Goal: Task Accomplishment & Management: Use online tool/utility

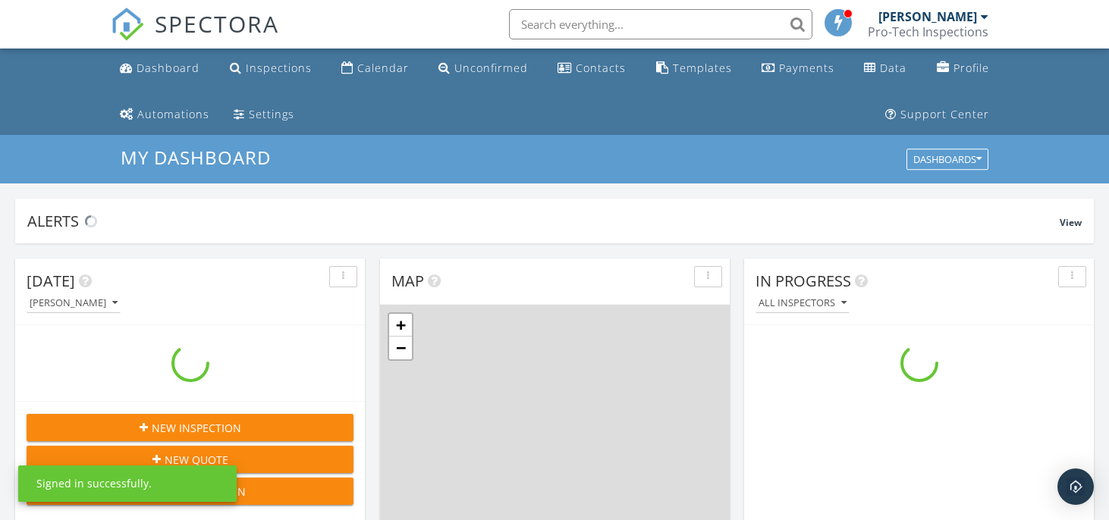
scroll to position [1381, 1110]
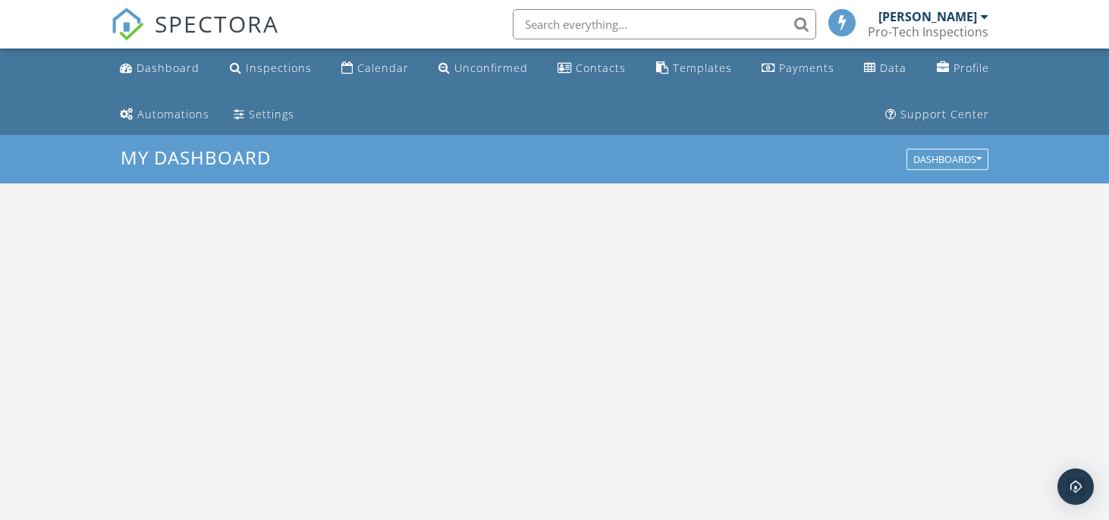
scroll to position [1381, 1110]
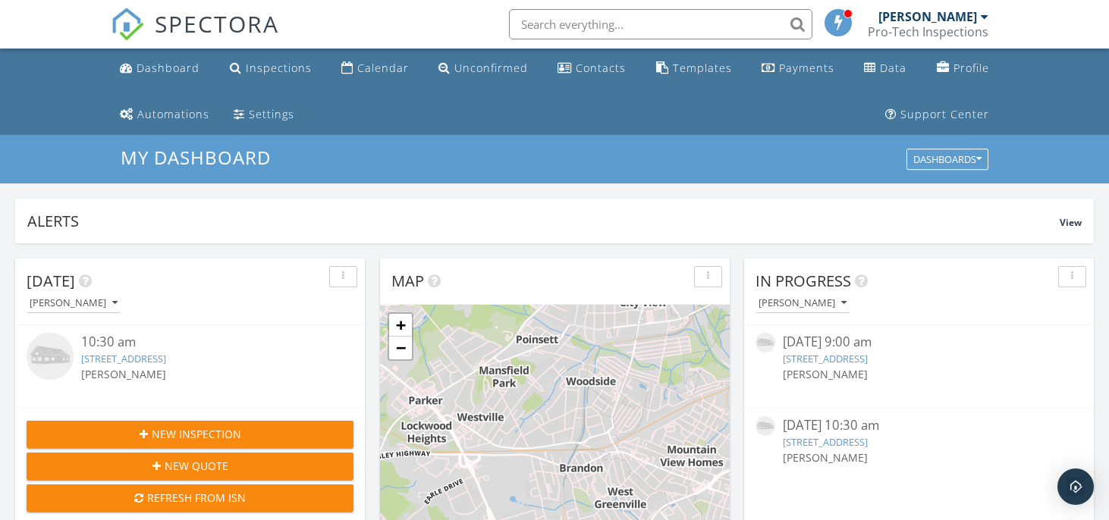
click at [130, 357] on link "312 Little RIver St Lot 81, Greenville, SC 29607" at bounding box center [123, 359] width 85 height 14
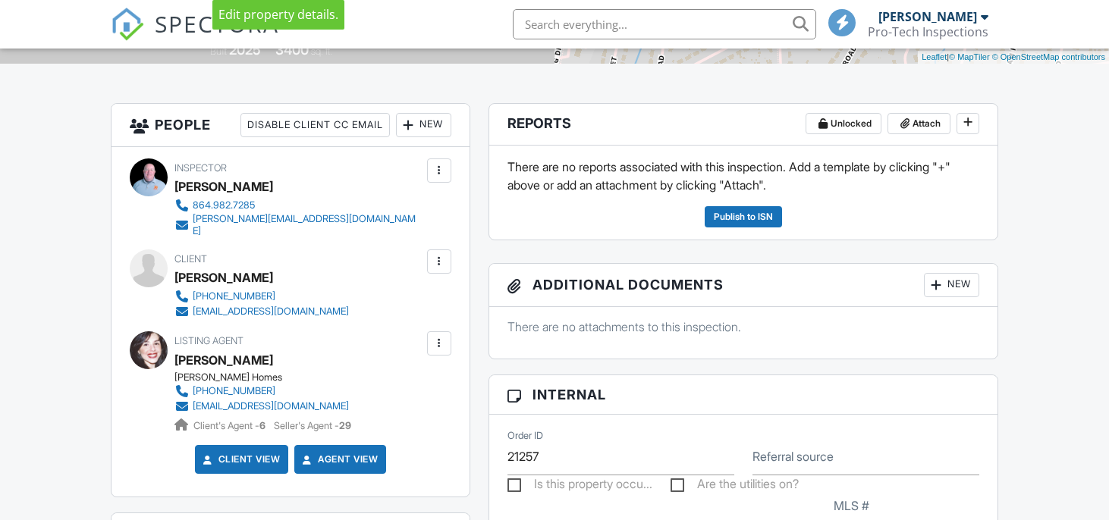
scroll to position [407, 0]
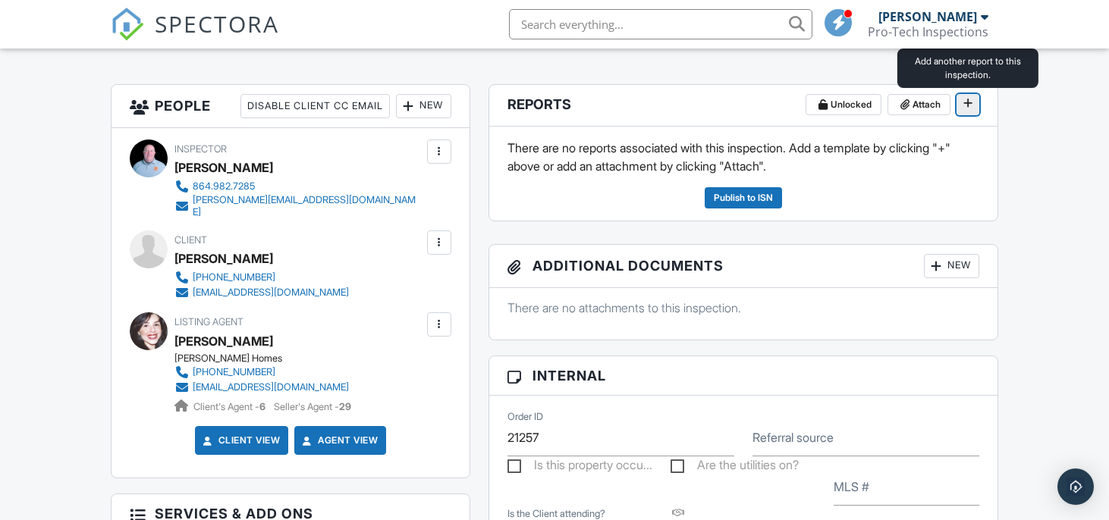
click at [972, 105] on span at bounding box center [967, 103] width 15 height 15
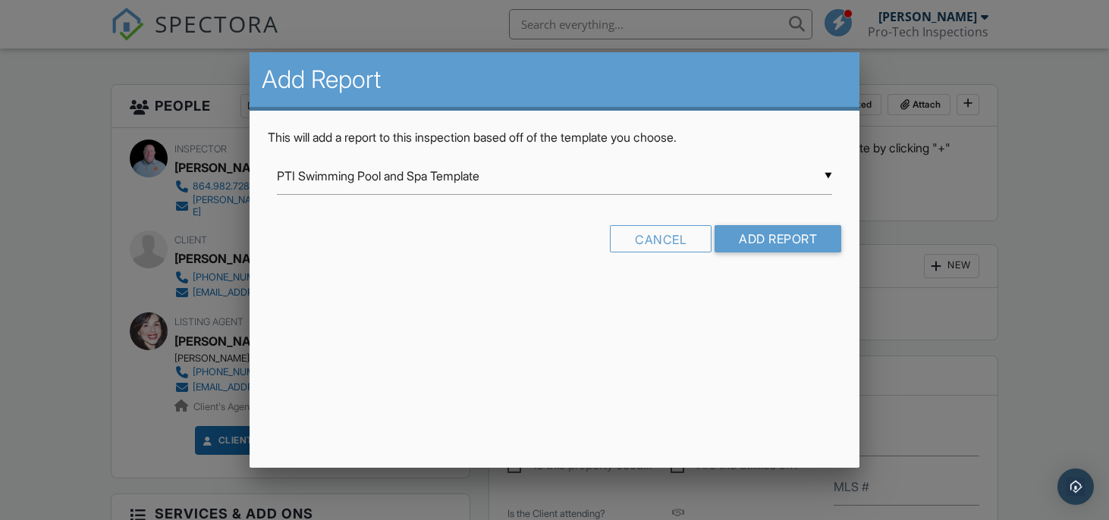
click at [732, 187] on div "▼ PTI Swimming Pool and Spa Template PTI Swimming Pool and Spa Template Valley …" at bounding box center [554, 176] width 555 height 37
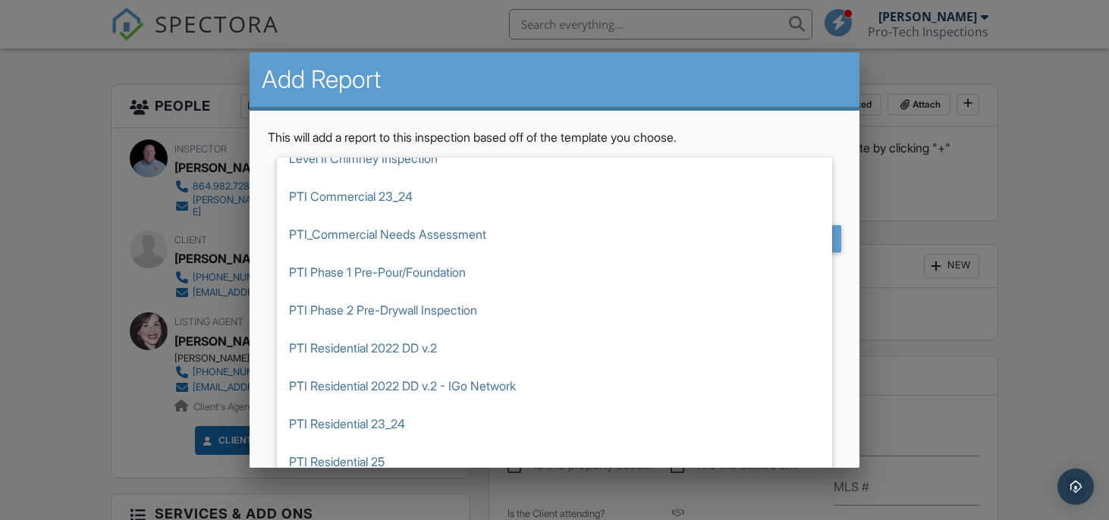
scroll to position [592, 0]
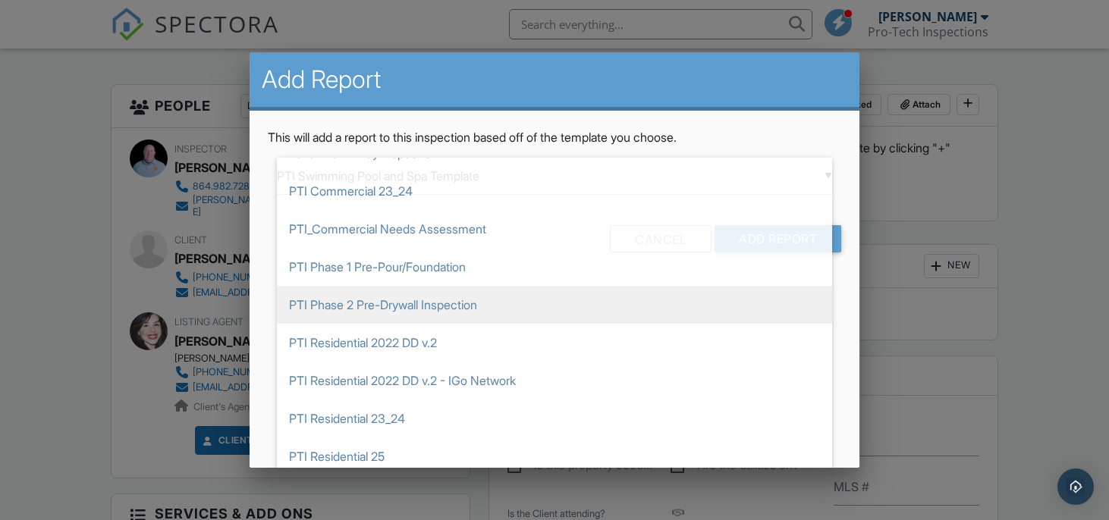
click at [463, 309] on span "PTI Phase 2 Pre-Drywall Inspection" at bounding box center [554, 305] width 555 height 38
type input "PTI Phase 2 Pre-Drywall Inspection"
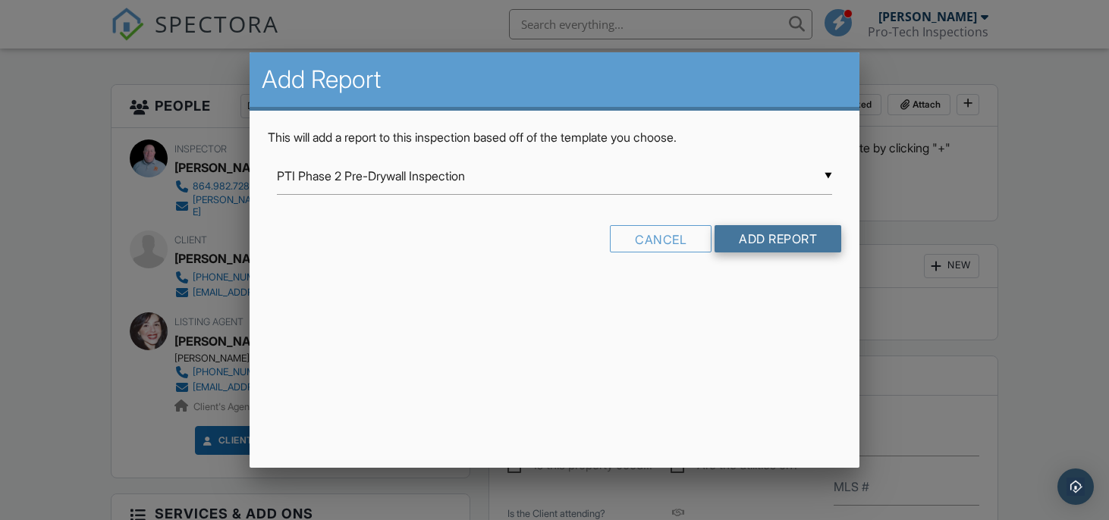
click at [754, 245] on input "Add Report" at bounding box center [777, 238] width 127 height 27
